Goal: Information Seeking & Learning: Learn about a topic

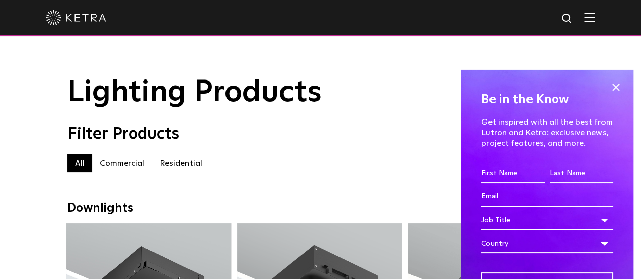
click at [596, 21] on img at bounding box center [590, 18] width 11 height 10
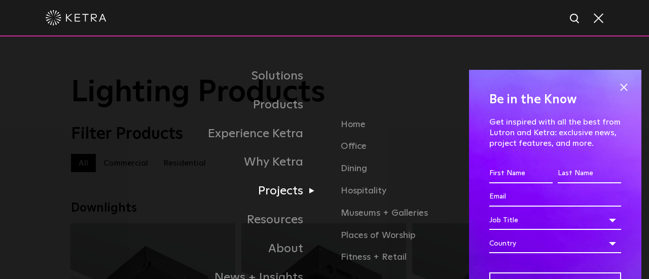
click at [287, 193] on link "Projects" at bounding box center [197, 191] width 253 height 29
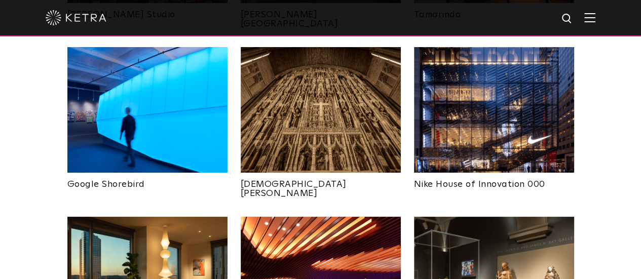
scroll to position [959, 0]
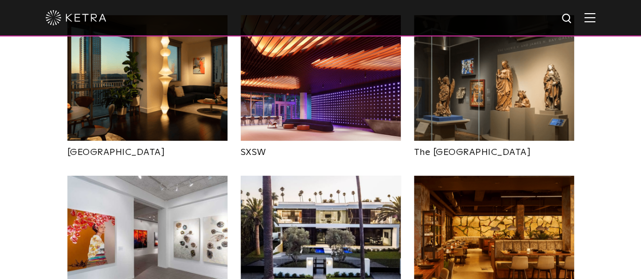
click at [304, 61] on img at bounding box center [321, 78] width 160 height 126
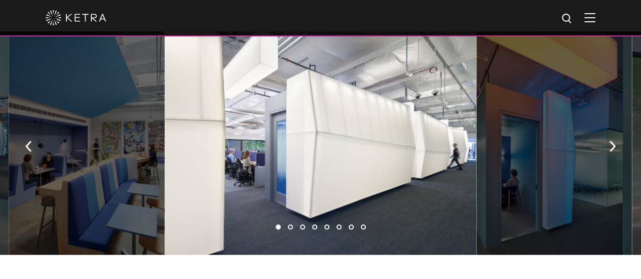
scroll to position [608, 0]
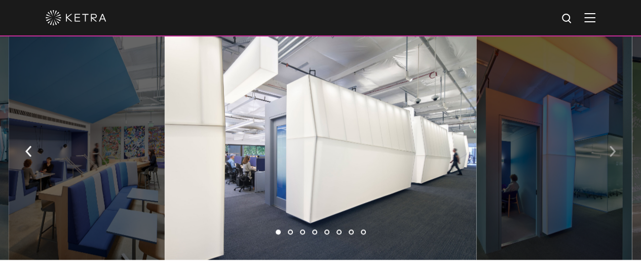
click at [613, 146] on img "button" at bounding box center [612, 151] width 7 height 11
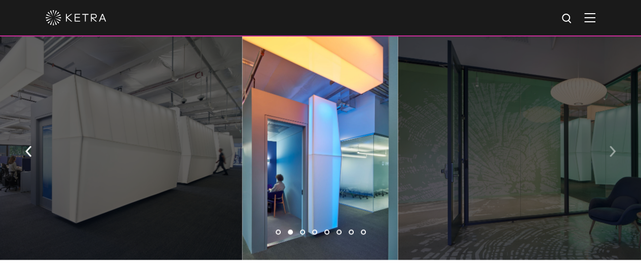
click at [614, 146] on img "button" at bounding box center [612, 151] width 7 height 11
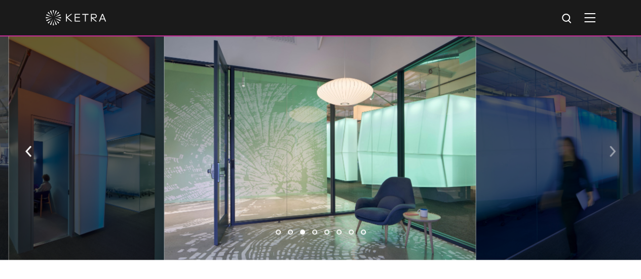
click at [614, 146] on img "button" at bounding box center [612, 151] width 7 height 11
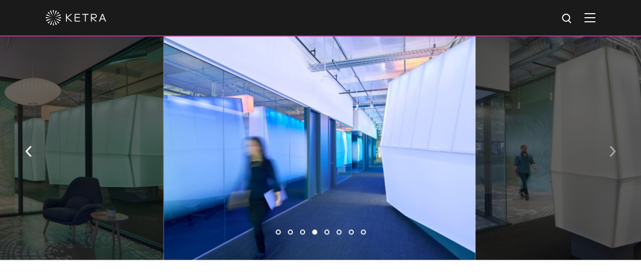
click at [614, 146] on img "button" at bounding box center [612, 151] width 7 height 11
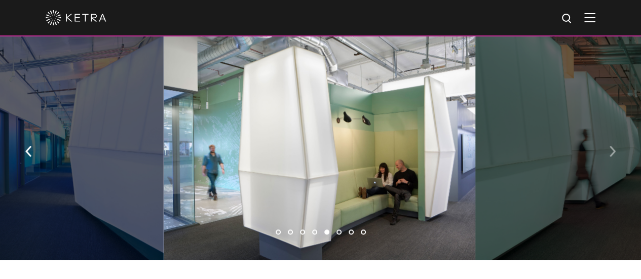
click at [614, 146] on img "button" at bounding box center [612, 151] width 7 height 11
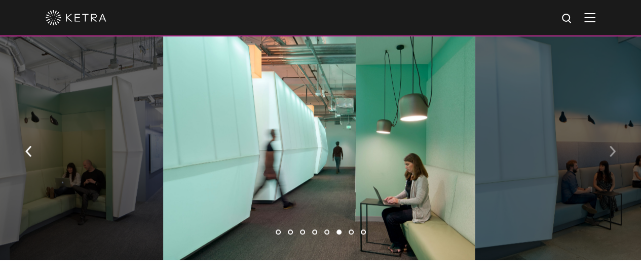
click at [614, 146] on img "button" at bounding box center [612, 151] width 7 height 11
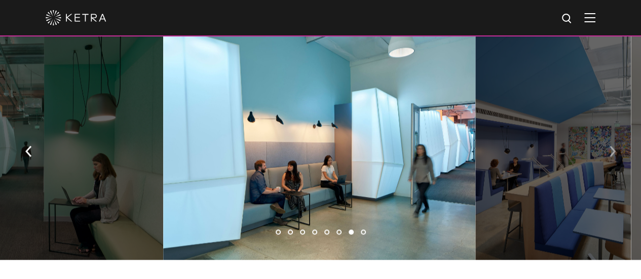
click at [614, 146] on img "button" at bounding box center [612, 151] width 7 height 11
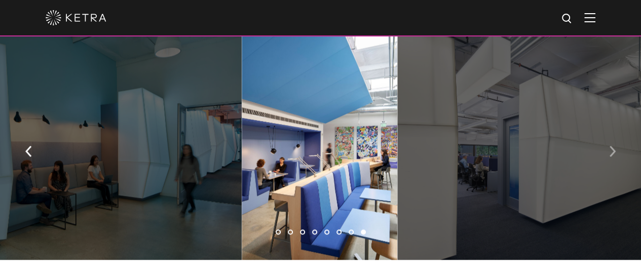
click at [614, 146] on img "button" at bounding box center [612, 151] width 7 height 11
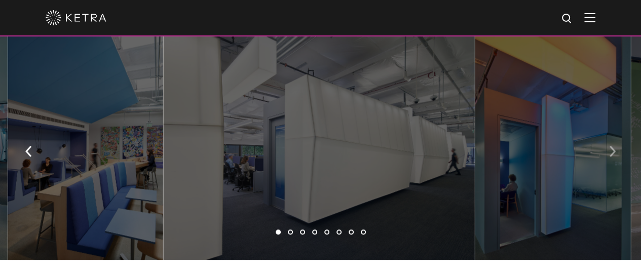
click at [614, 146] on img "button" at bounding box center [612, 151] width 7 height 11
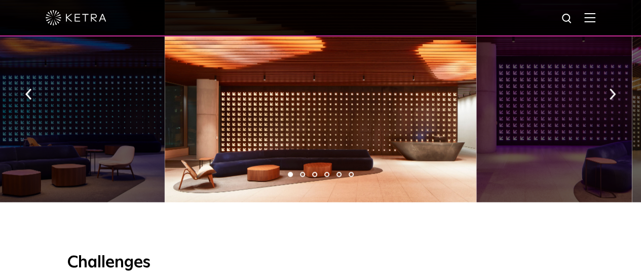
scroll to position [752, 0]
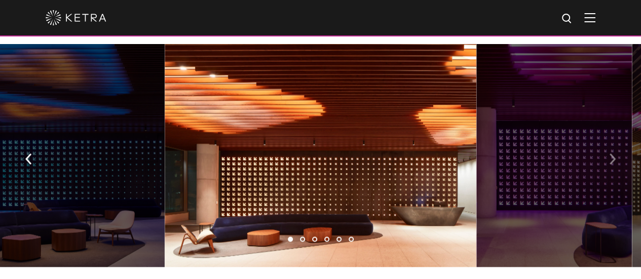
click at [609, 153] on img "button" at bounding box center [612, 158] width 7 height 11
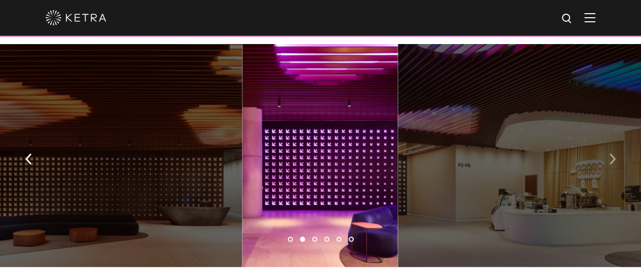
click at [609, 153] on img "button" at bounding box center [612, 158] width 7 height 11
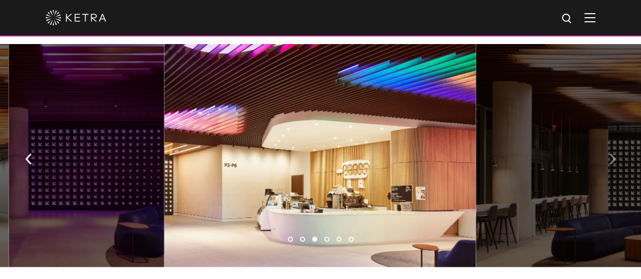
click at [609, 153] on img "button" at bounding box center [612, 158] width 7 height 11
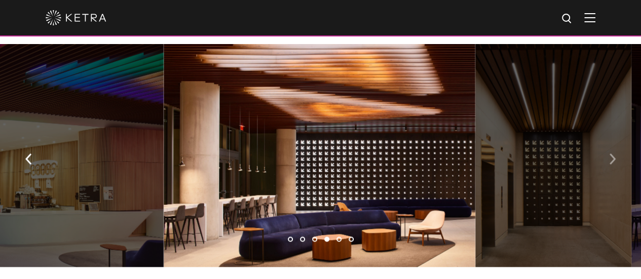
click at [609, 153] on img "button" at bounding box center [612, 158] width 7 height 11
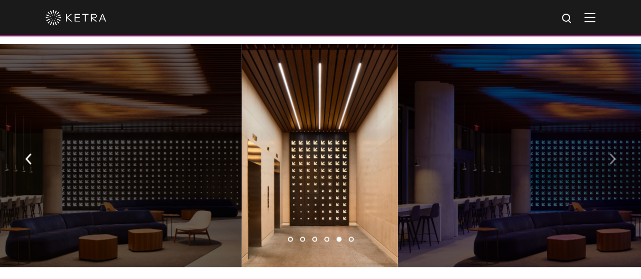
click at [609, 153] on img "button" at bounding box center [612, 158] width 7 height 11
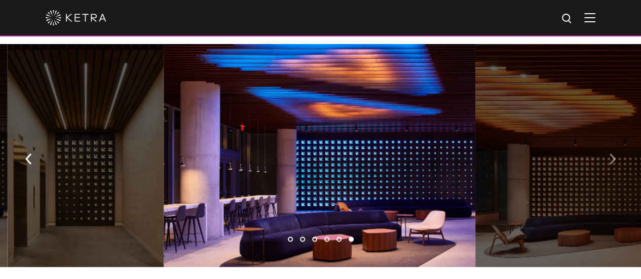
click at [609, 153] on img "button" at bounding box center [612, 158] width 7 height 11
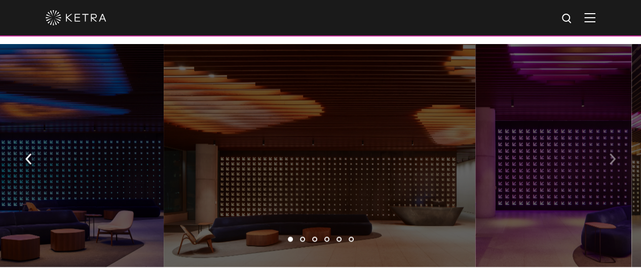
click at [609, 153] on img "button" at bounding box center [612, 158] width 7 height 11
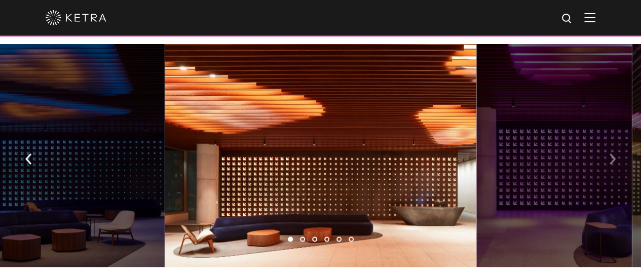
click at [609, 153] on img "button" at bounding box center [612, 158] width 7 height 11
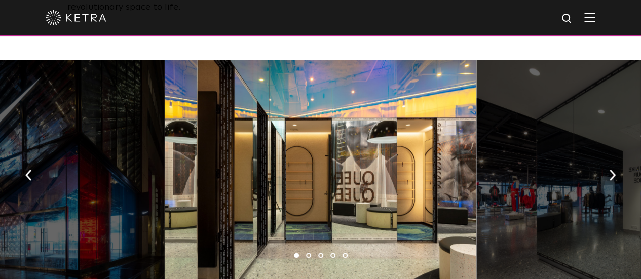
scroll to position [552, 0]
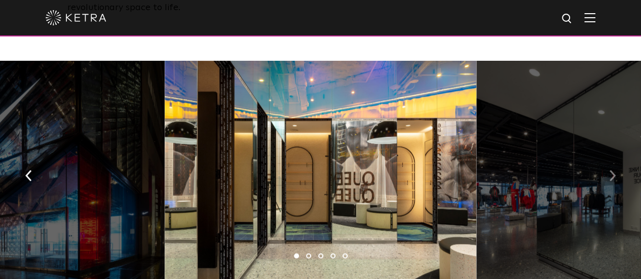
click at [611, 170] on img "button" at bounding box center [612, 175] width 7 height 11
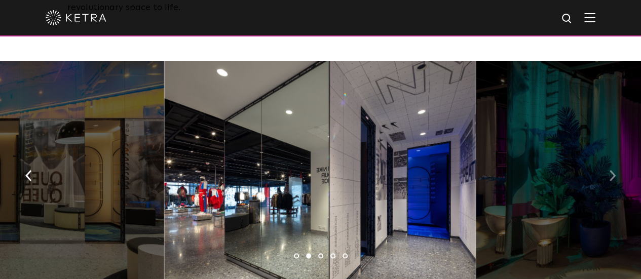
click at [611, 170] on img "button" at bounding box center [612, 175] width 7 height 11
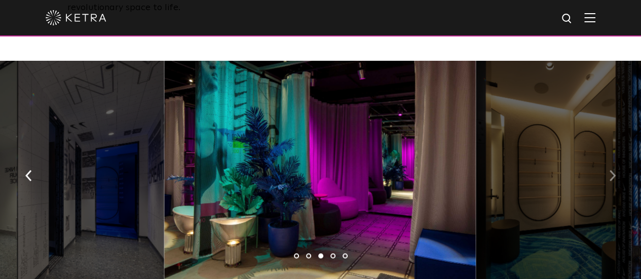
click at [611, 170] on img "button" at bounding box center [612, 175] width 7 height 11
click at [349, 134] on div at bounding box center [320, 173] width 312 height 224
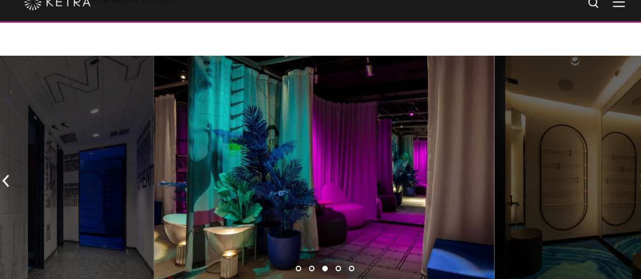
scroll to position [546, 0]
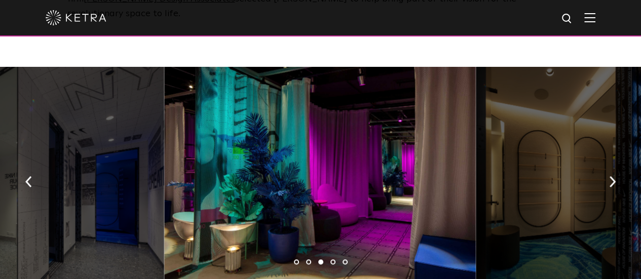
click at [610, 177] on div at bounding box center [554, 179] width 156 height 224
click at [612, 163] on button "button" at bounding box center [613, 180] width 22 height 35
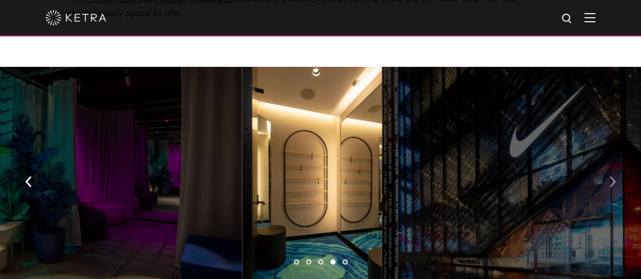
click at [616, 163] on button "button" at bounding box center [613, 180] width 22 height 35
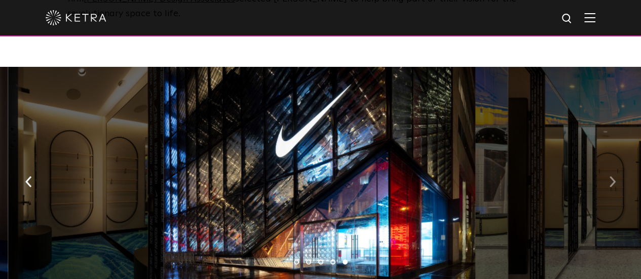
click at [616, 163] on button "button" at bounding box center [613, 180] width 22 height 35
